Goal: Find specific page/section: Find specific page/section

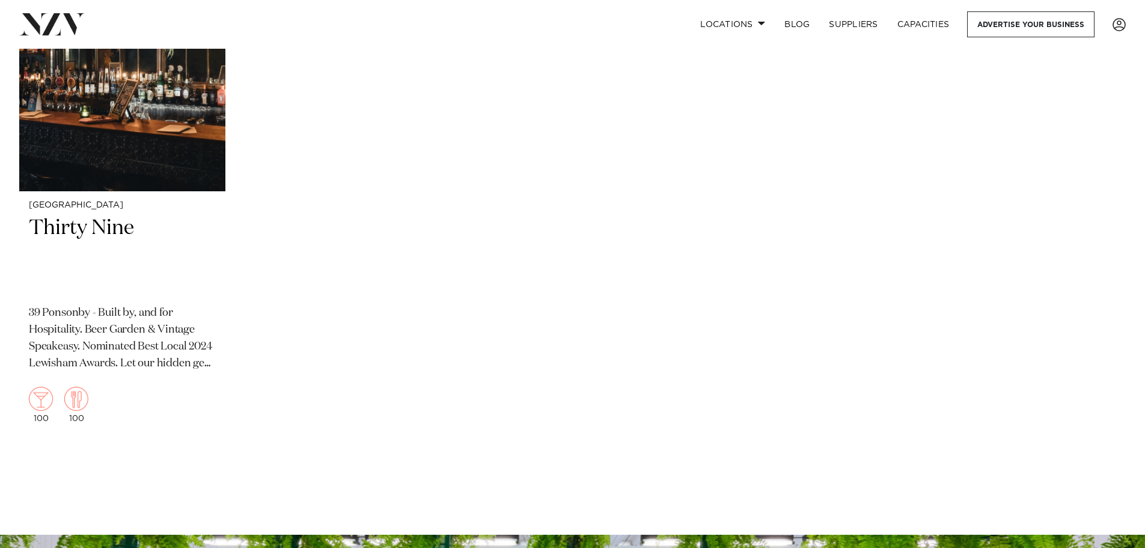
scroll to position [347, 0]
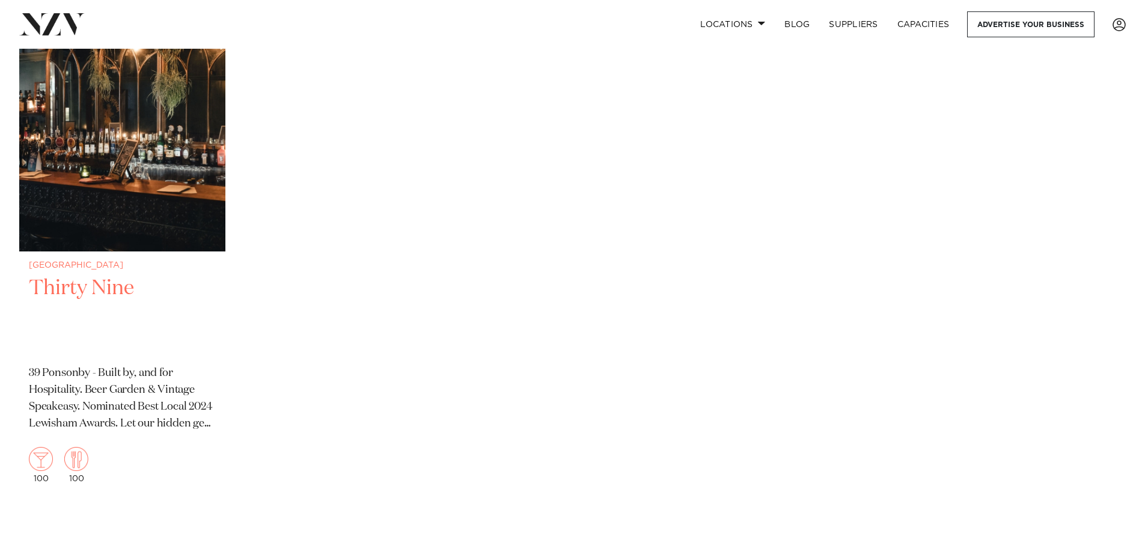
click at [88, 287] on h2 "Thirty Nine" at bounding box center [122, 315] width 187 height 81
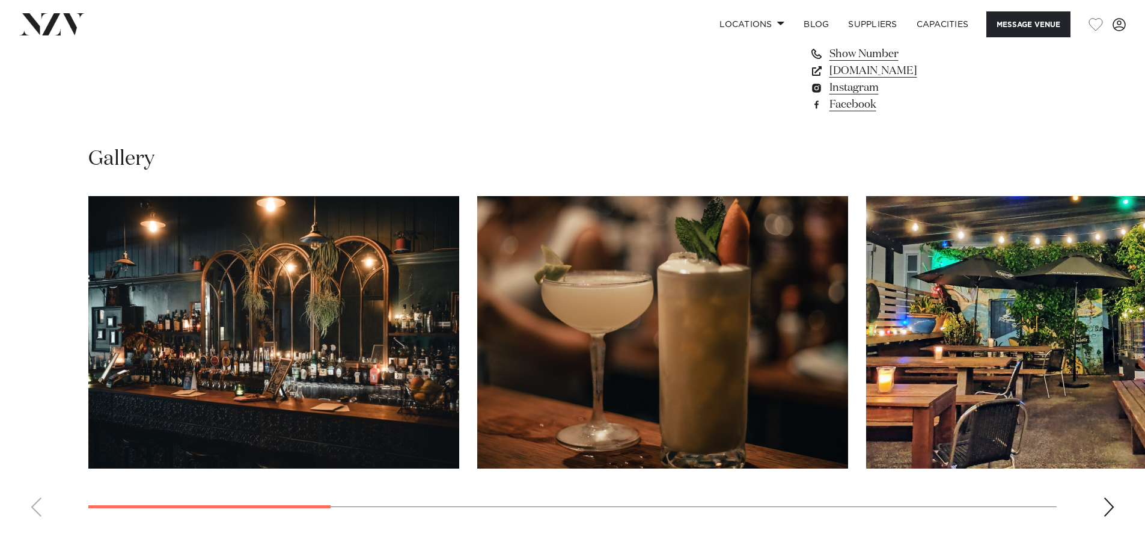
scroll to position [1202, 0]
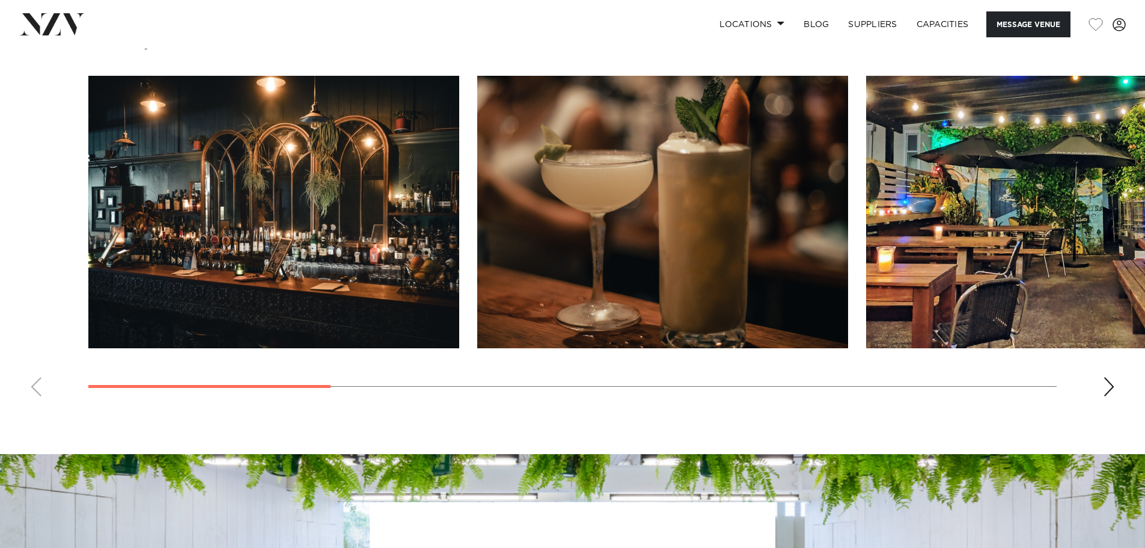
click at [1105, 384] on div "Next slide" at bounding box center [1109, 386] width 12 height 19
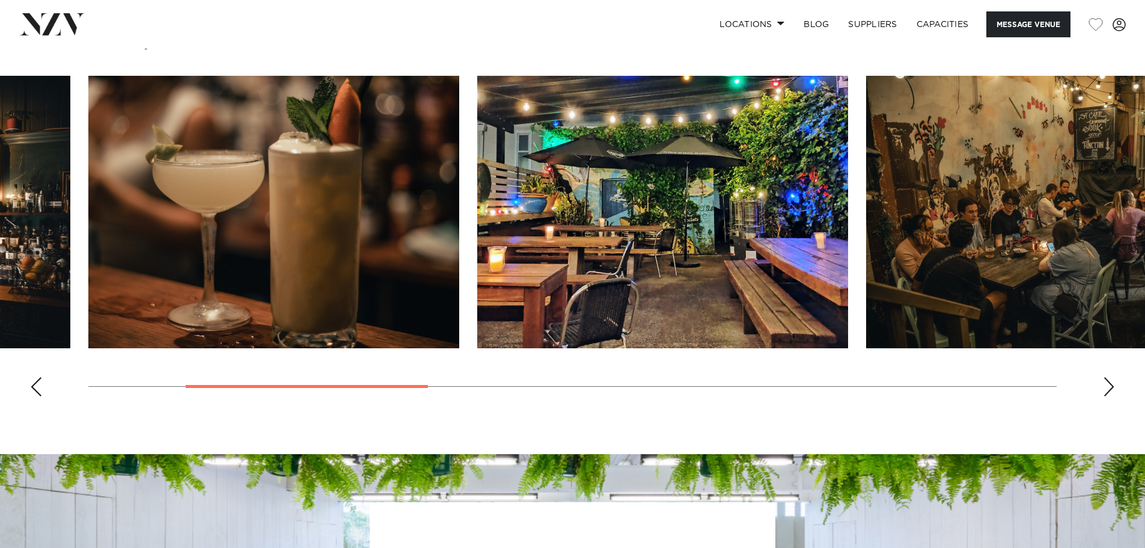
click at [1105, 384] on div "Next slide" at bounding box center [1109, 386] width 12 height 19
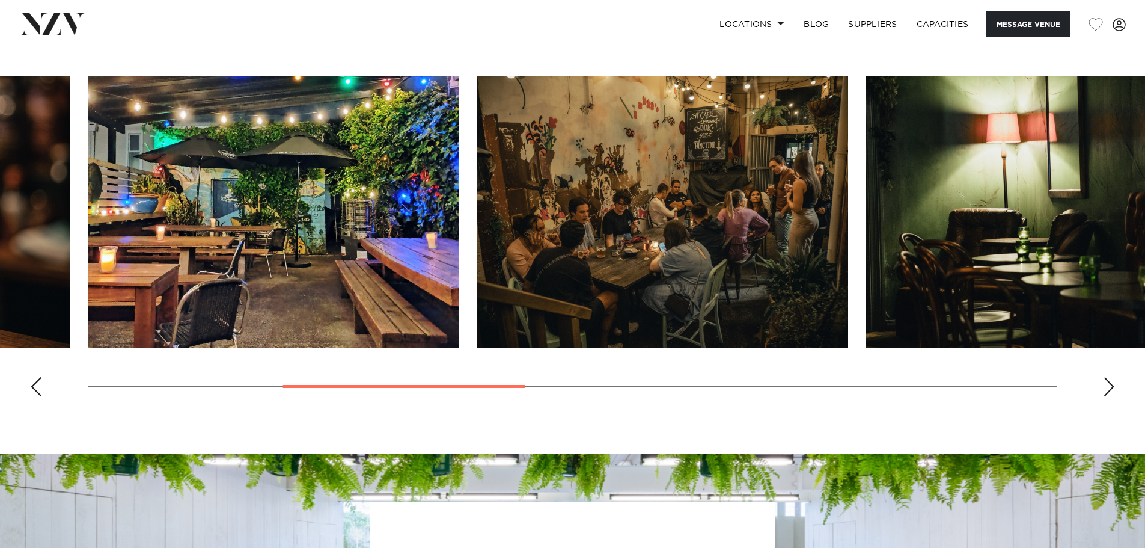
click at [1105, 384] on div "Next slide" at bounding box center [1109, 386] width 12 height 19
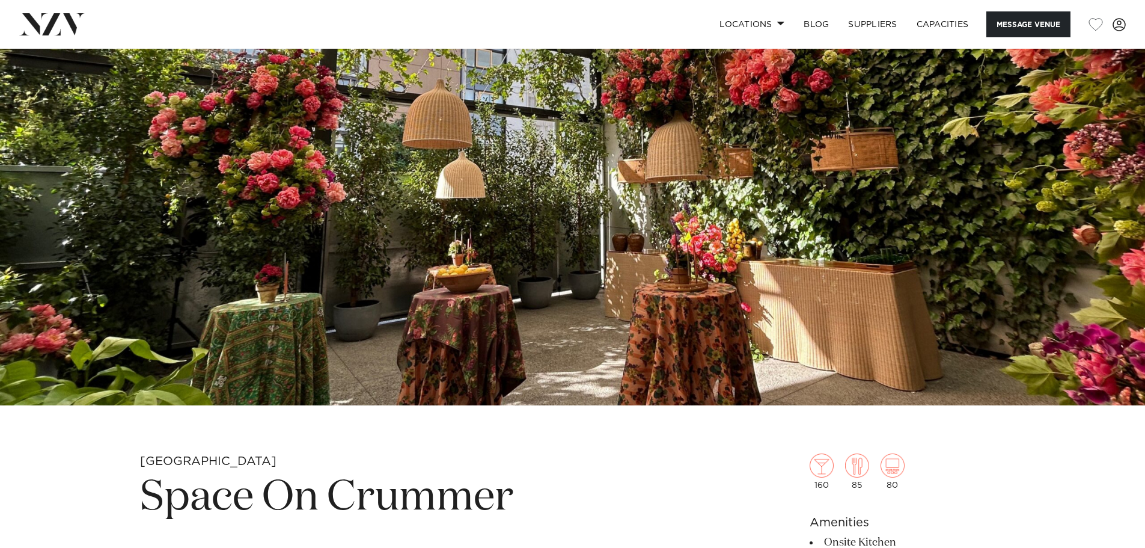
scroll to position [120, 0]
